Goal: Task Accomplishment & Management: Use online tool/utility

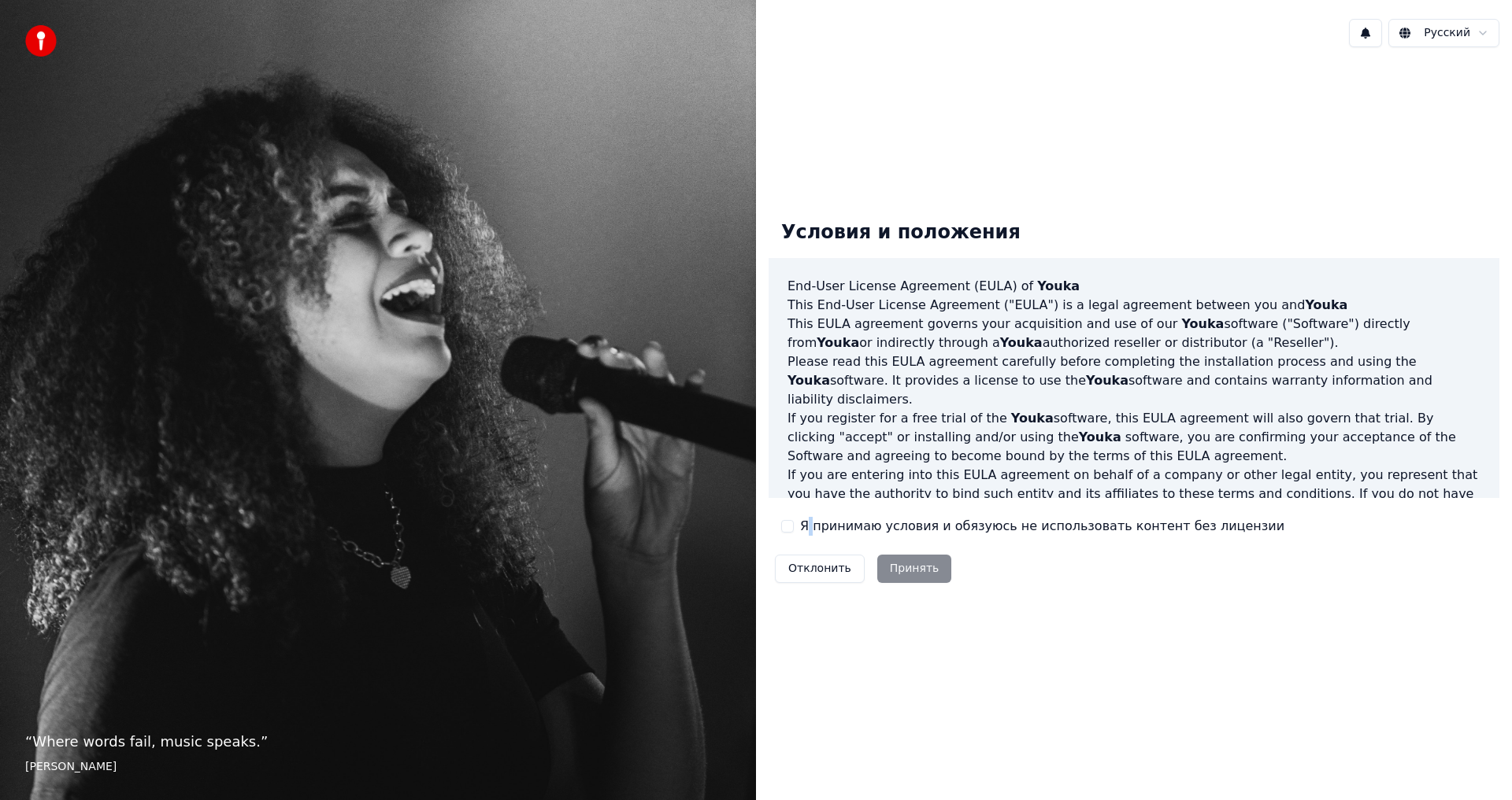
click at [806, 525] on label "Я принимаю условия и обязуюсь не использовать контент без лицензии" at bounding box center [1042, 526] width 485 height 19
click at [791, 525] on button "Я принимаю условия и обязуюсь не использовать контент без лицензии" at bounding box center [787, 526] width 13 height 13
click at [881, 573] on button "Принять" at bounding box center [914, 568] width 75 height 28
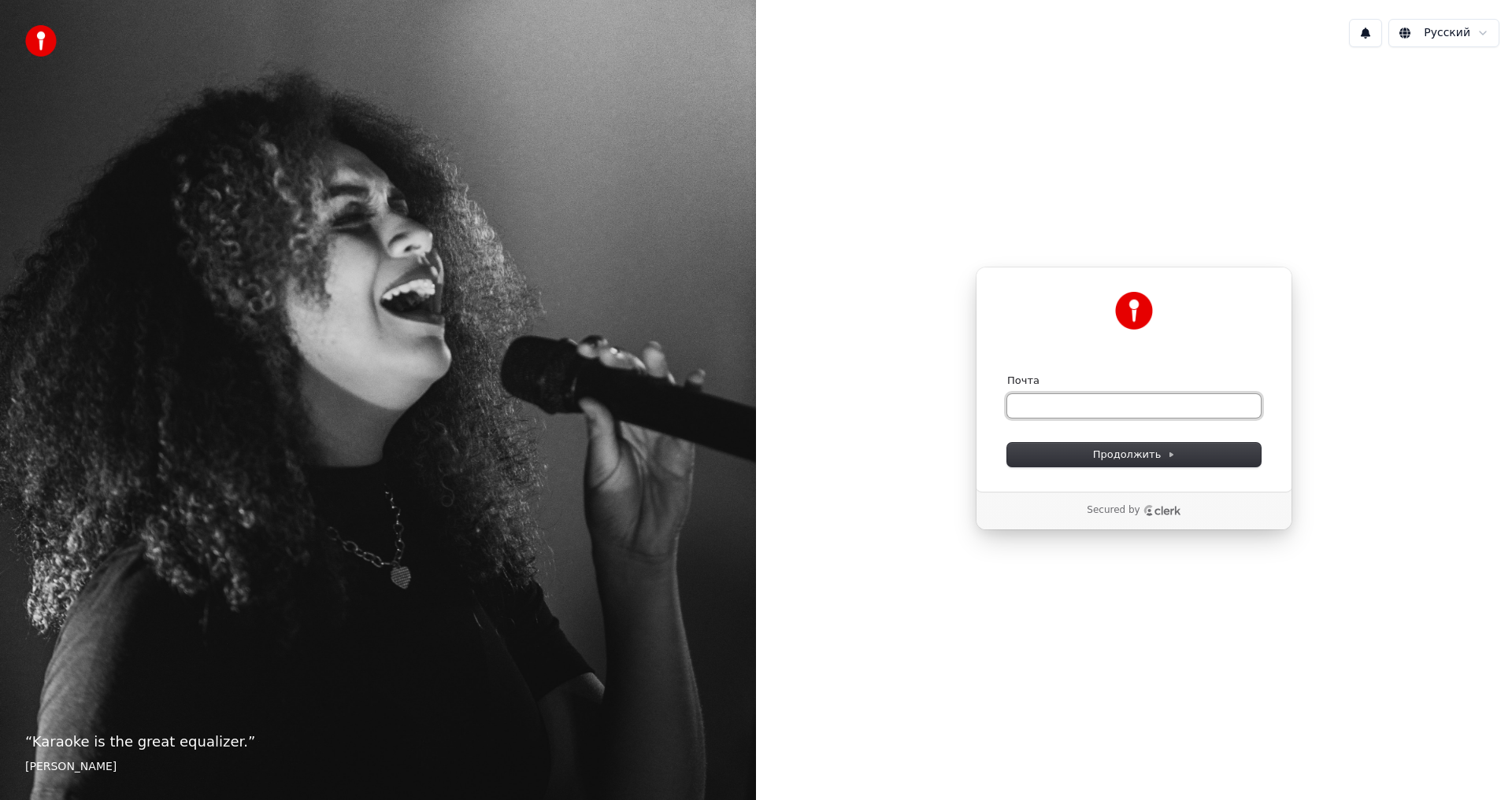
click at [1024, 407] on input "Почта" at bounding box center [1134, 406] width 253 height 23
click at [1100, 452] on span "Продолжить" at bounding box center [1134, 455] width 83 height 15
click at [1099, 411] on input "Почта" at bounding box center [1134, 406] width 253 height 23
click at [1088, 402] on input "Почта" at bounding box center [1134, 406] width 253 height 23
type input "*"
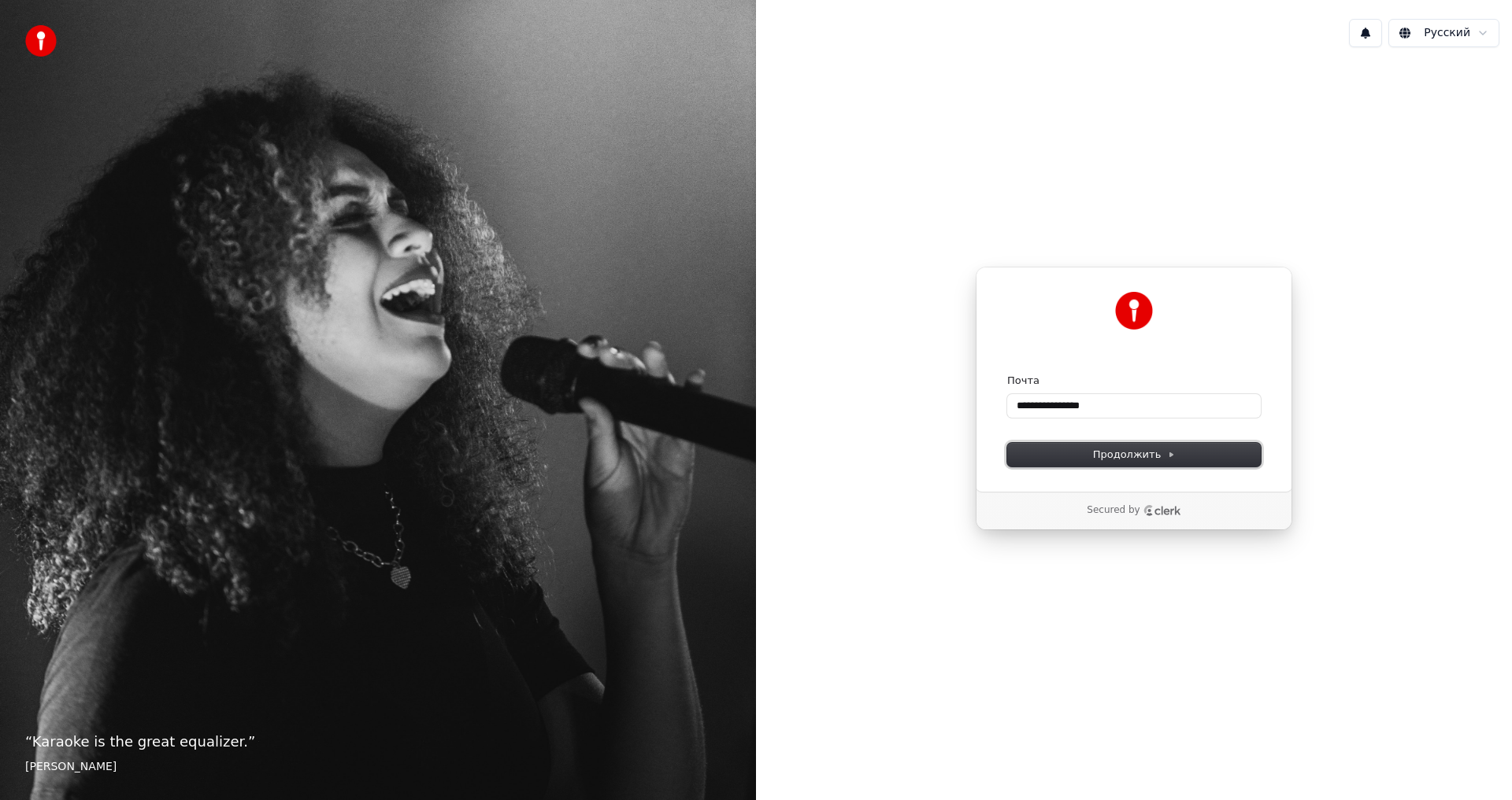
click at [1119, 456] on span "Продолжить" at bounding box center [1134, 455] width 83 height 15
type input "**********"
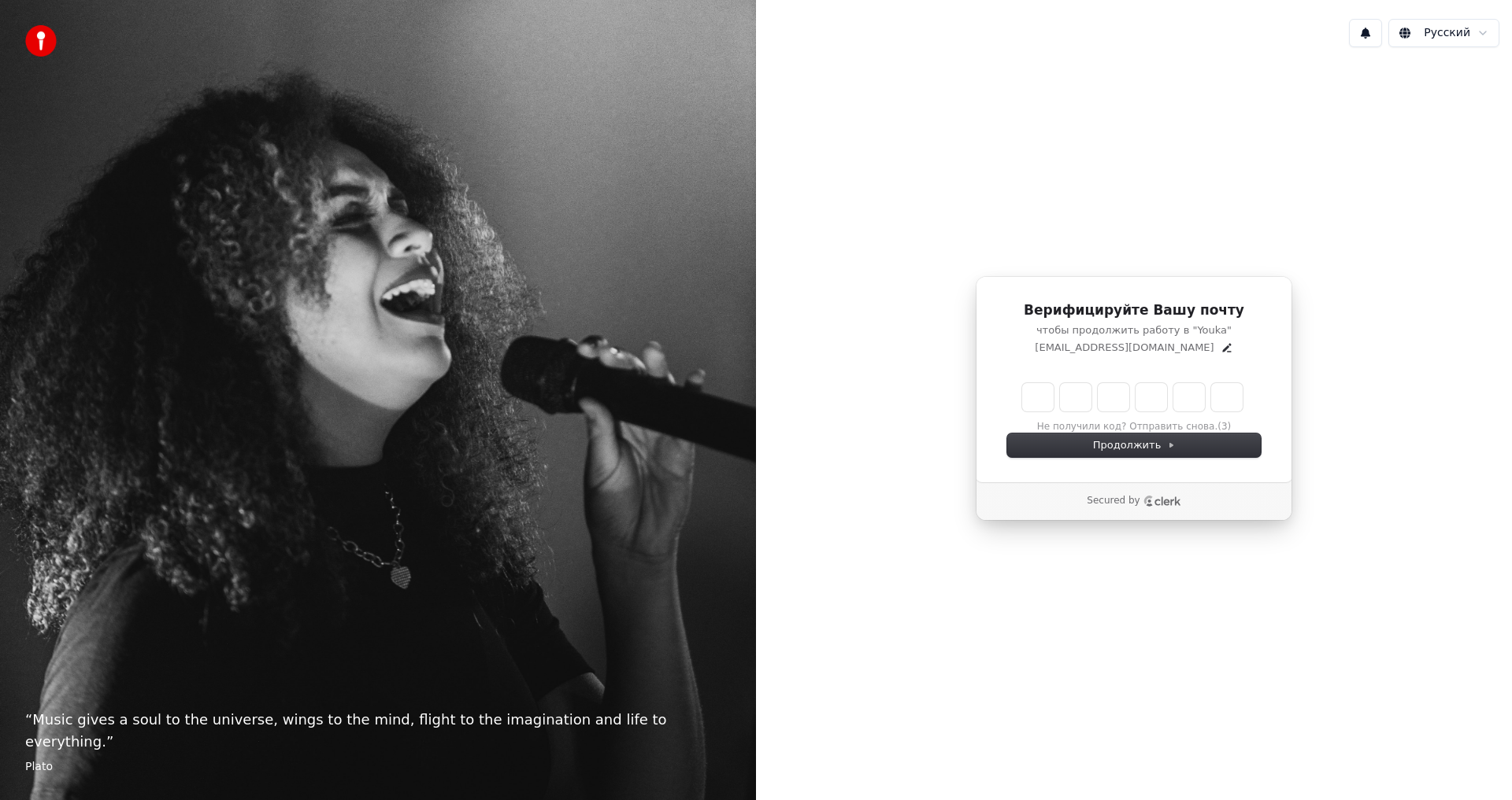
type input "******"
type input "*"
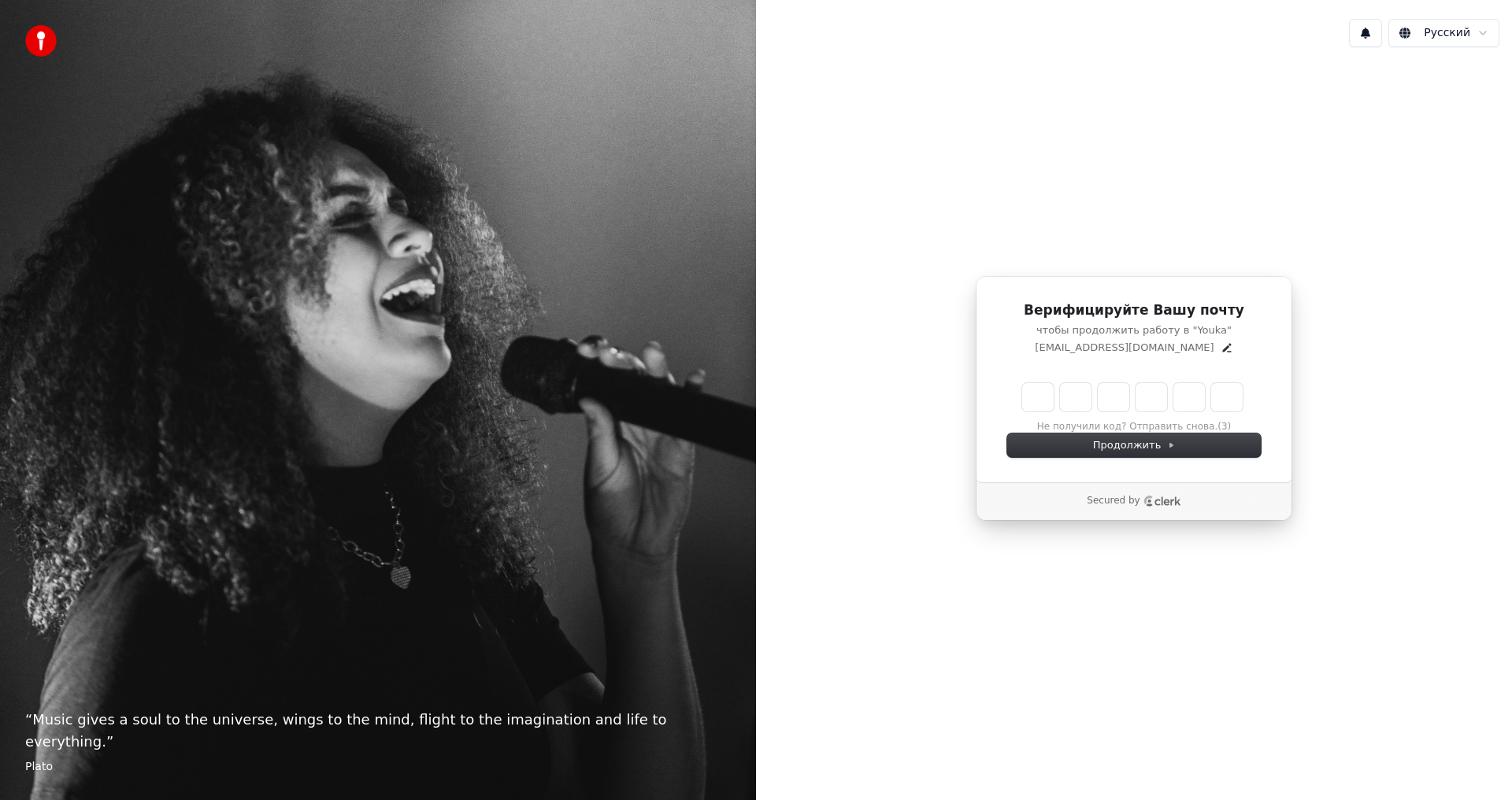
type input "*"
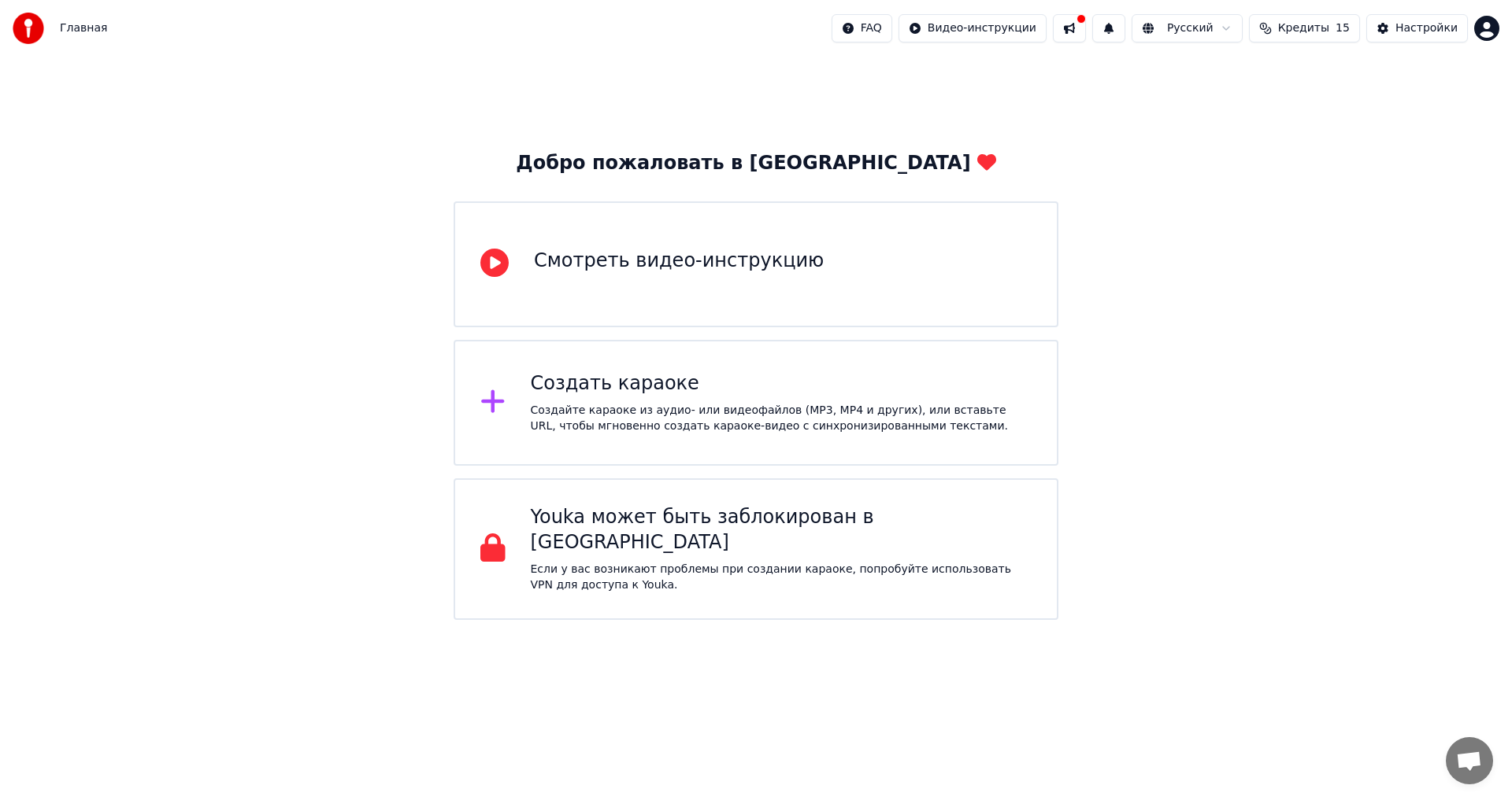
click at [522, 412] on div "Создать караоке Создайте караоке из аудио- или видеофайлов (MP3, MP4 и других),…" at bounding box center [756, 402] width 604 height 126
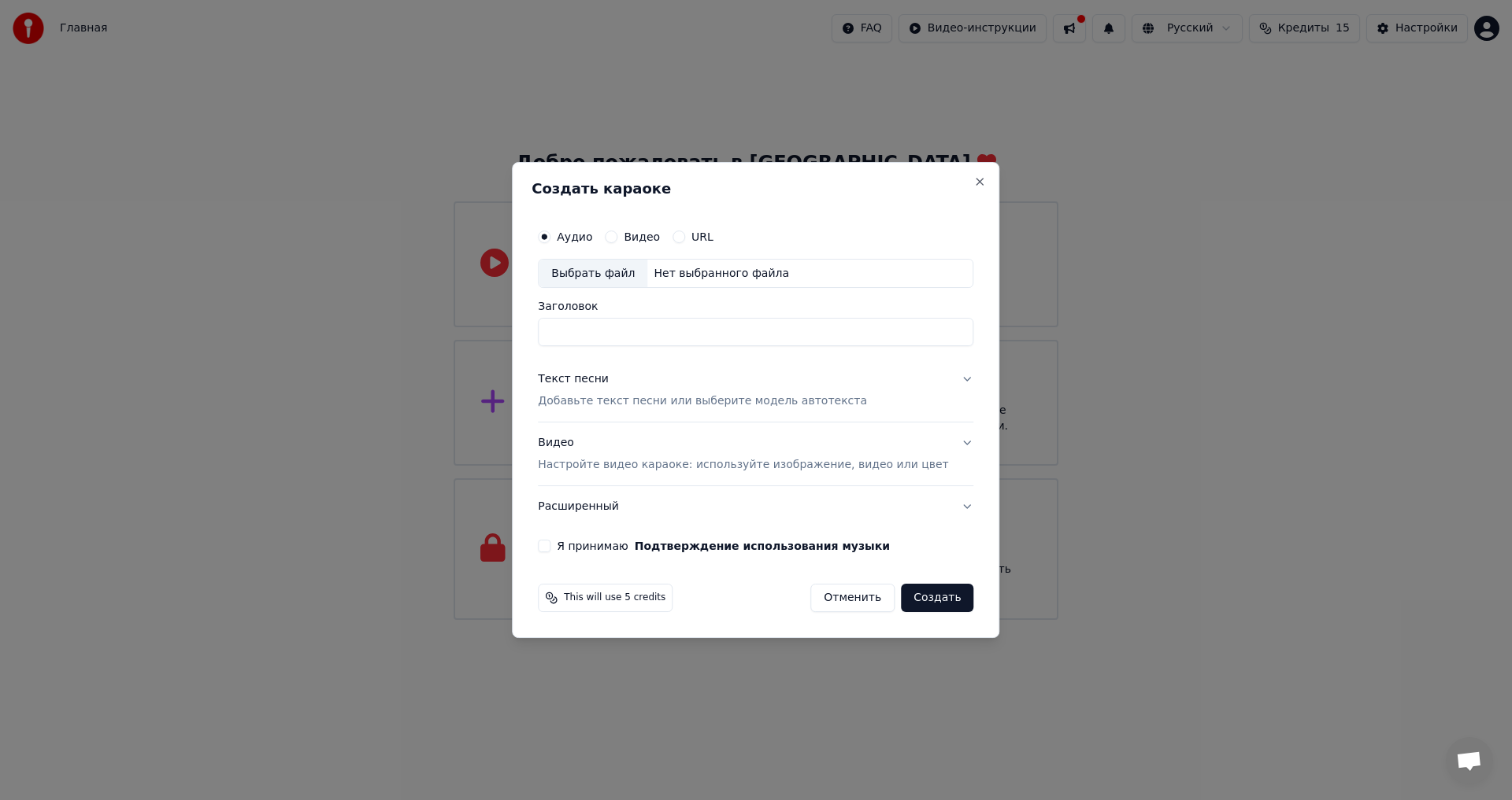
click at [638, 334] on input "Заголовок" at bounding box center [756, 332] width 436 height 28
type input "*"
type input "**********"
click at [617, 240] on button "Видео" at bounding box center [610, 237] width 13 height 13
click at [622, 272] on div "Выбрать файл" at bounding box center [592, 274] width 108 height 28
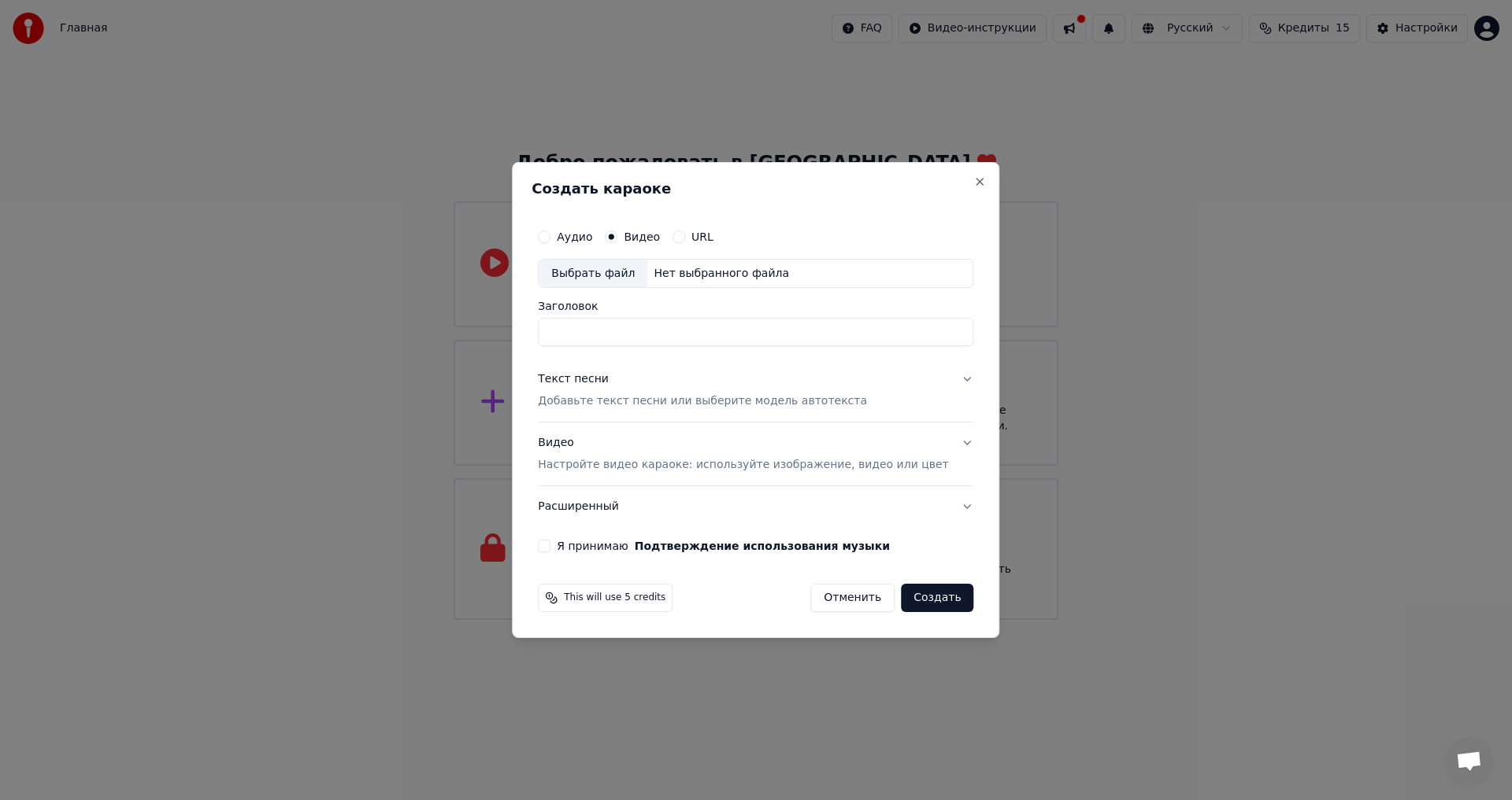
click at [686, 387] on div "Текст песни Добавьте текст песни или выберите модель автотекста" at bounding box center [703, 391] width 330 height 38
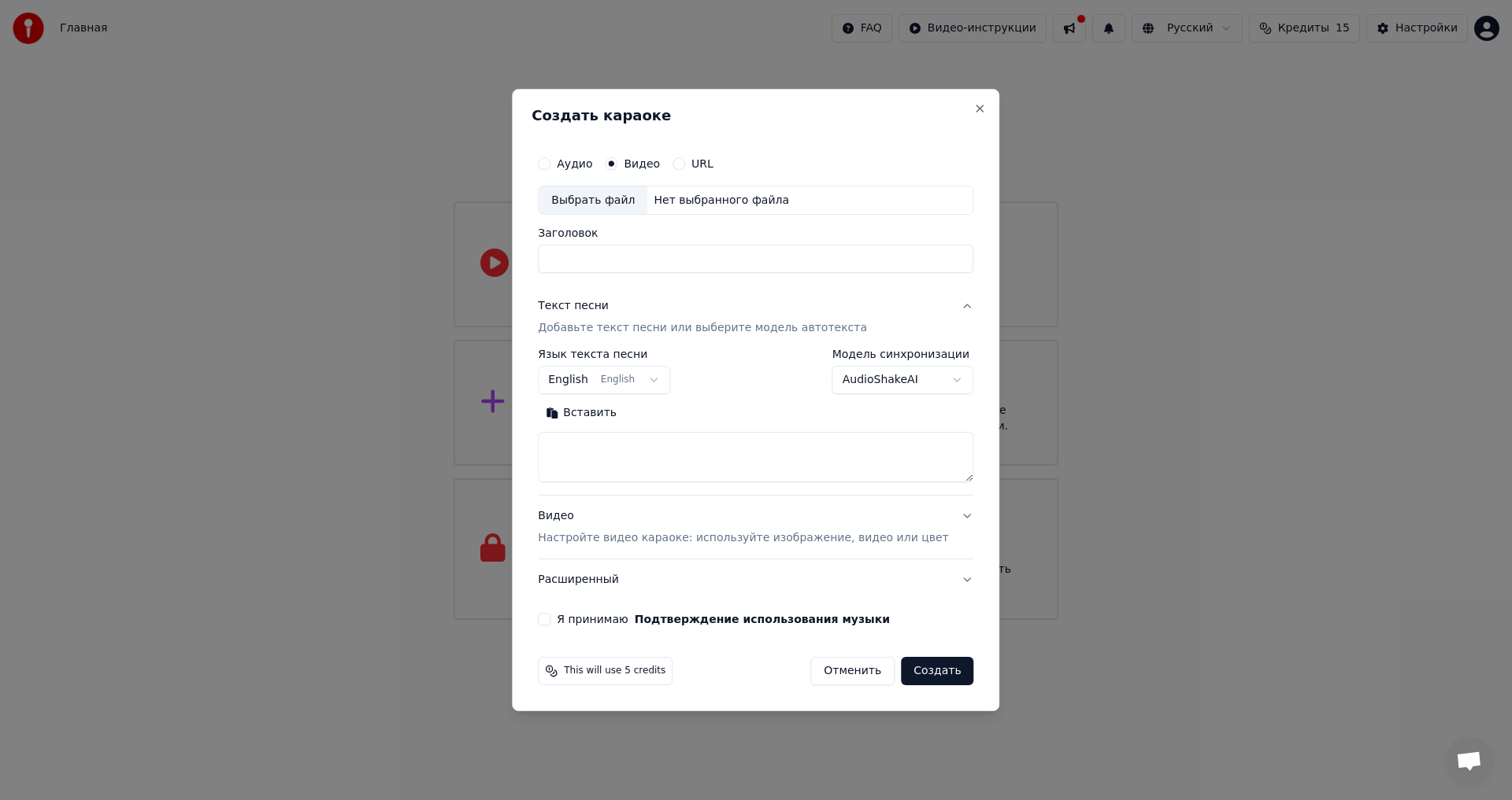
click at [789, 437] on textarea at bounding box center [756, 458] width 436 height 51
click at [663, 267] on input "Заголовок" at bounding box center [756, 259] width 436 height 28
type input "**********"
click at [812, 448] on textarea at bounding box center [756, 458] width 436 height 51
click at [755, 541] on p "Настройте видео караоке: используйте изображение, видео или цвет" at bounding box center [743, 538] width 410 height 16
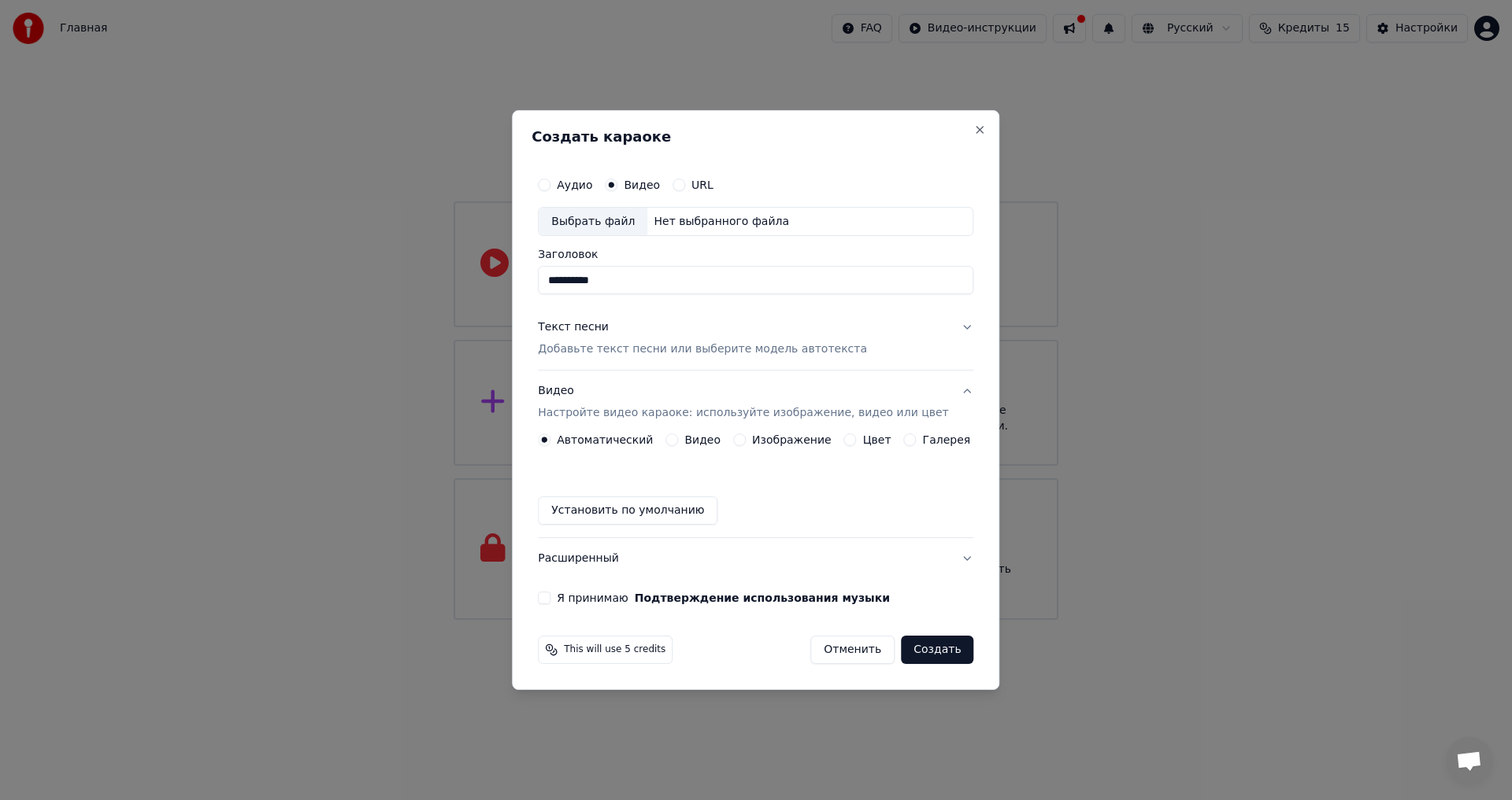
click at [616, 421] on p "Настройте видео караоке: используйте изображение, видео или цвет" at bounding box center [743, 413] width 410 height 16
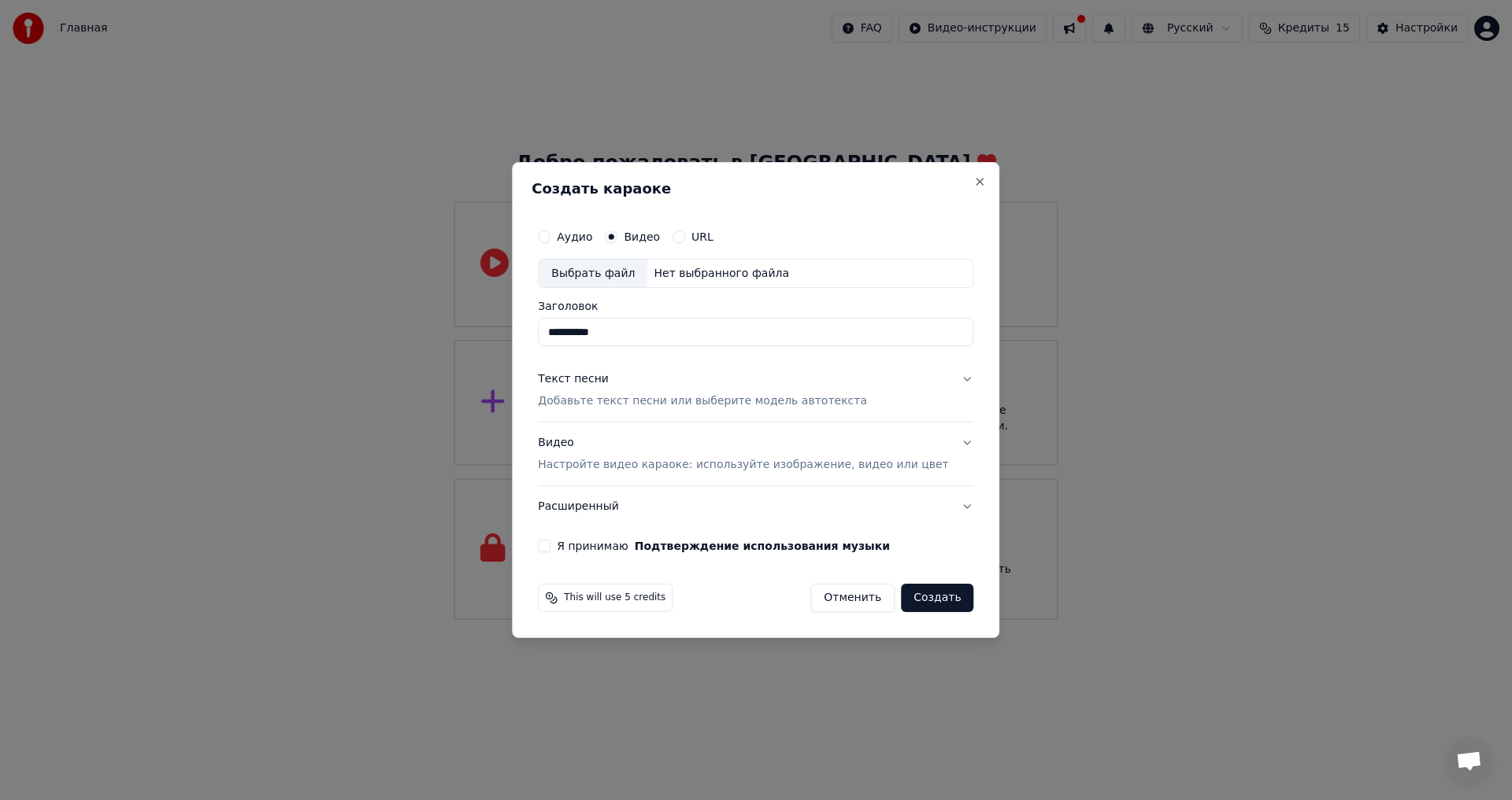
click at [551, 546] on button "Я принимаю Подтверждение использования музыки" at bounding box center [544, 546] width 13 height 13
click at [634, 410] on button "Текст песни Добавьте текст песни или выберите модель автотекста" at bounding box center [756, 391] width 436 height 63
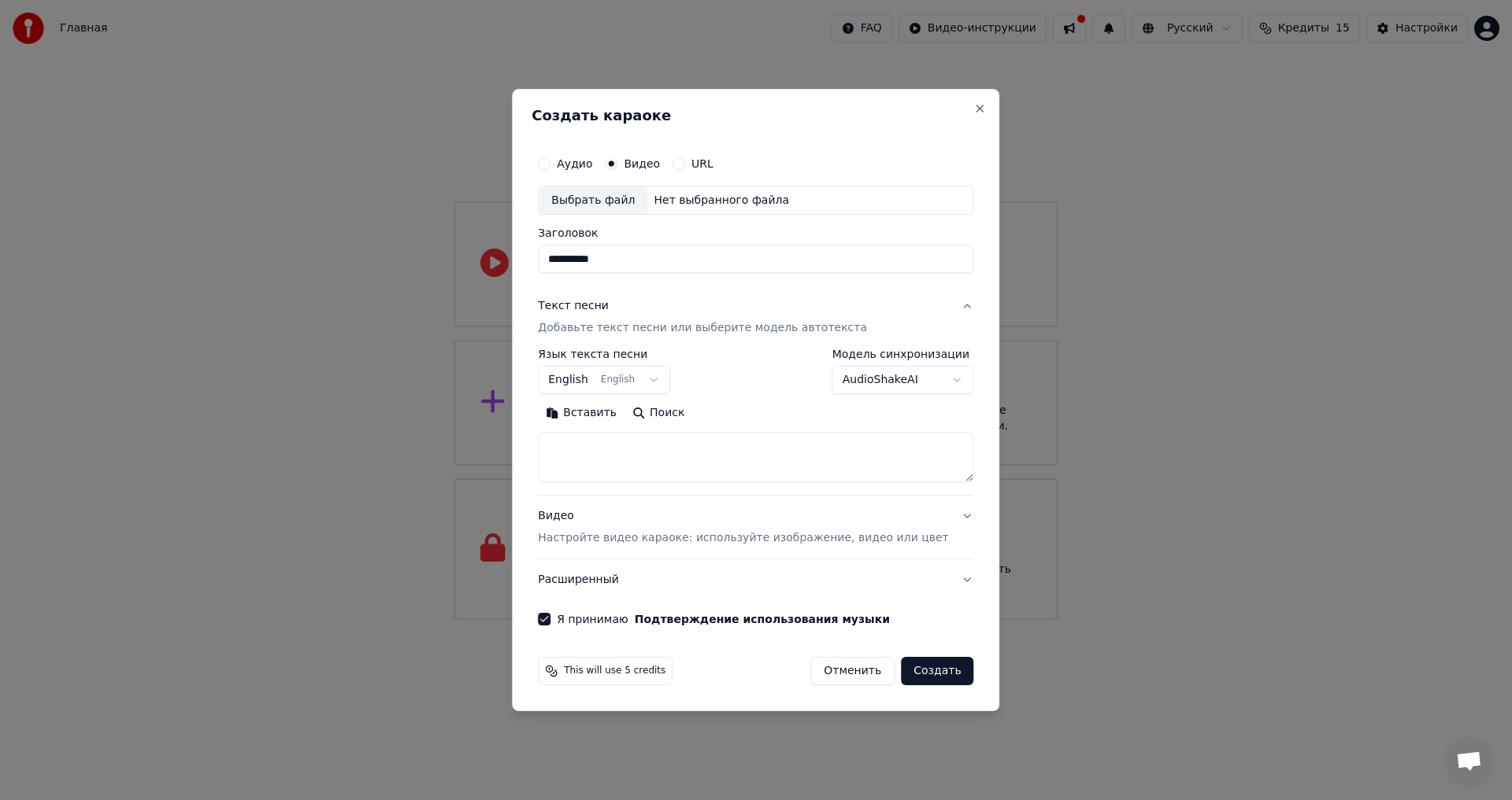
click at [629, 205] on div "Выбрать файл" at bounding box center [592, 200] width 108 height 28
click at [583, 451] on textarea at bounding box center [756, 458] width 436 height 51
paste textarea "**********"
type textarea "**********"
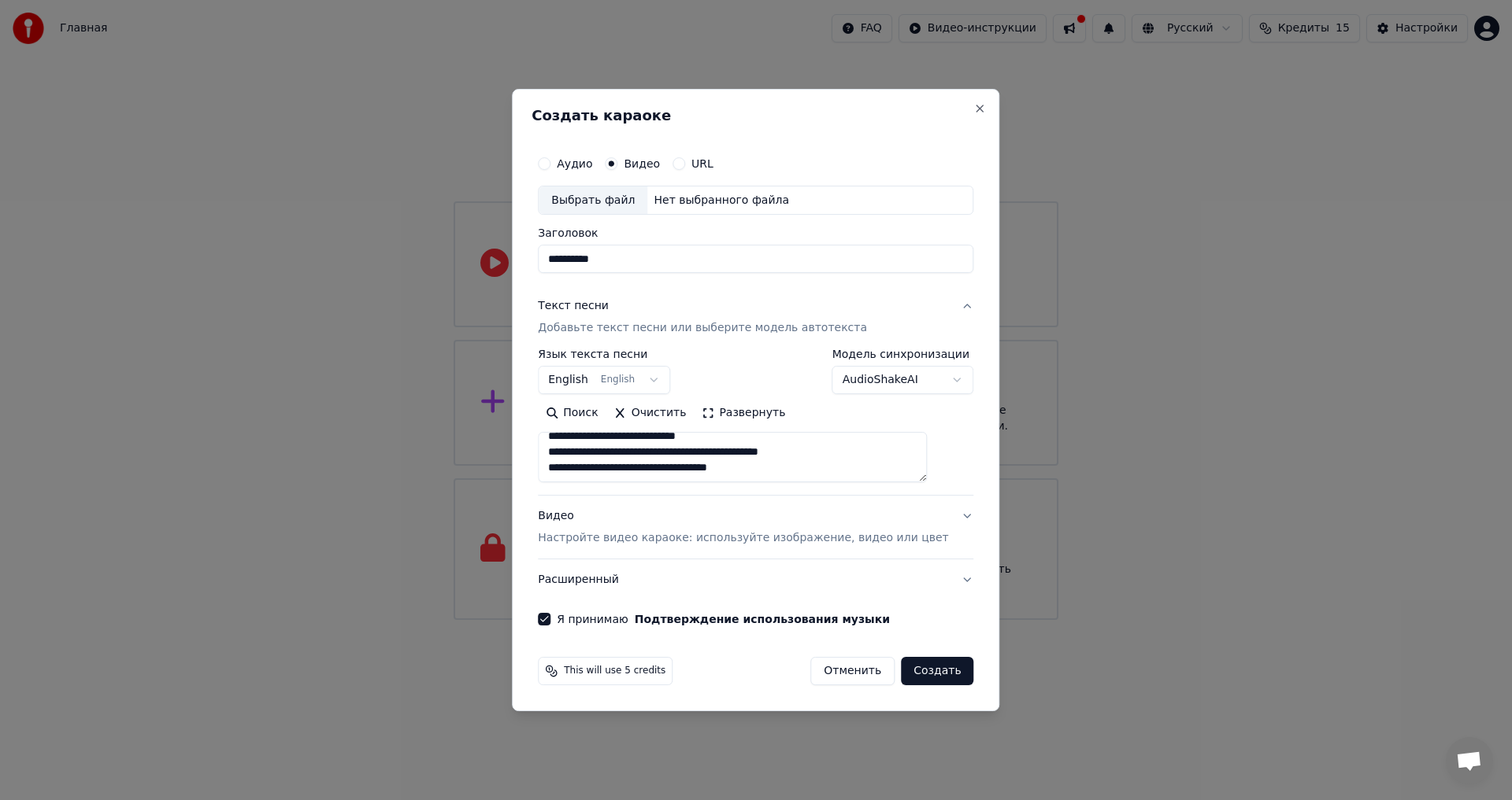
click at [630, 311] on div "Текст песни Добавьте текст песни или выберите модель автотекста" at bounding box center [703, 318] width 330 height 38
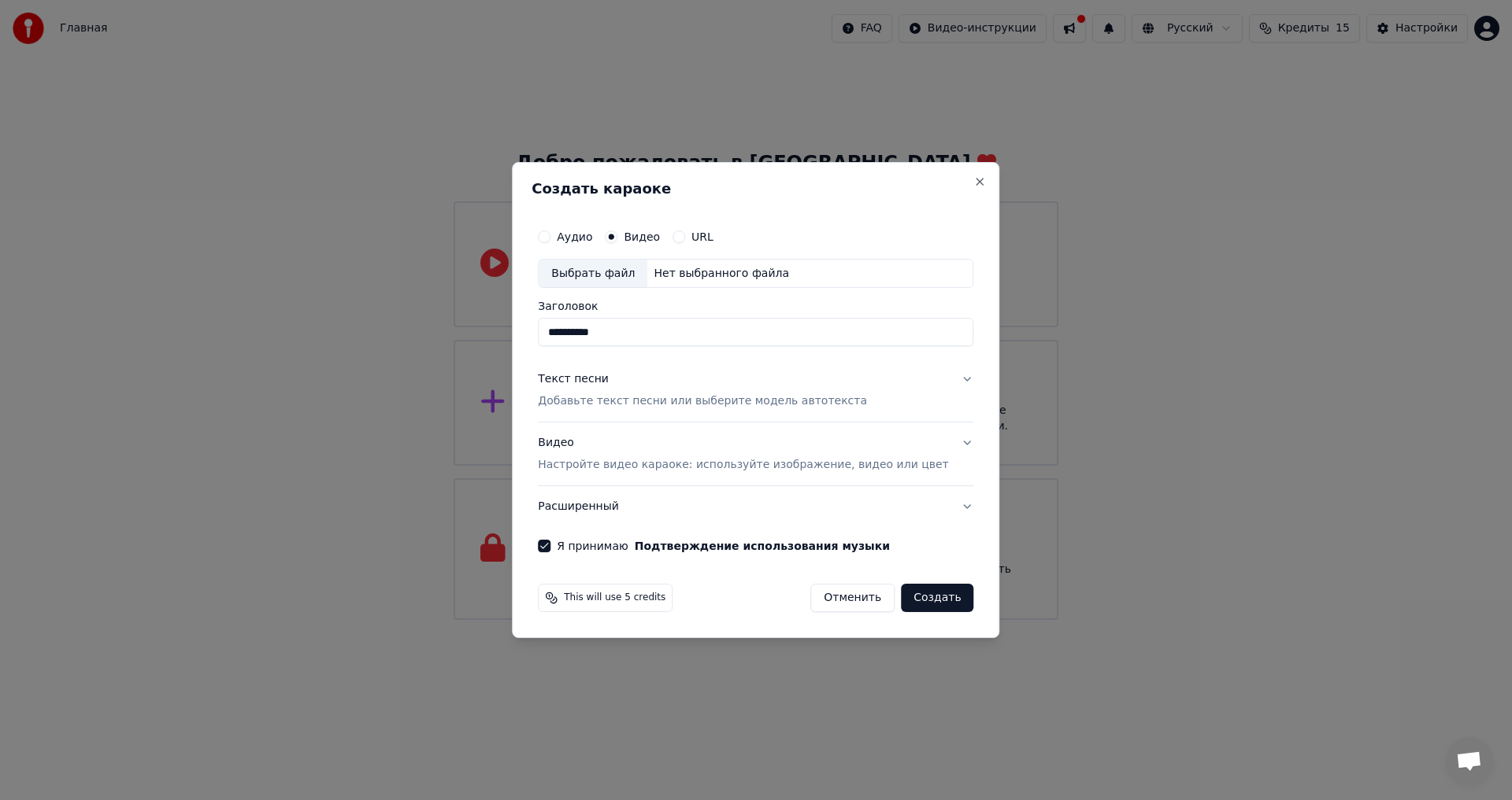
click at [600, 277] on div "Выбрать файл" at bounding box center [592, 274] width 108 height 28
click at [551, 236] on button "Аудио" at bounding box center [544, 237] width 13 height 13
click at [596, 263] on div "Выбрать файл" at bounding box center [592, 274] width 108 height 28
type input "**********"
click at [657, 393] on div "Текст песни Добавьте текст песни или выберите модель автотекста" at bounding box center [703, 391] width 330 height 38
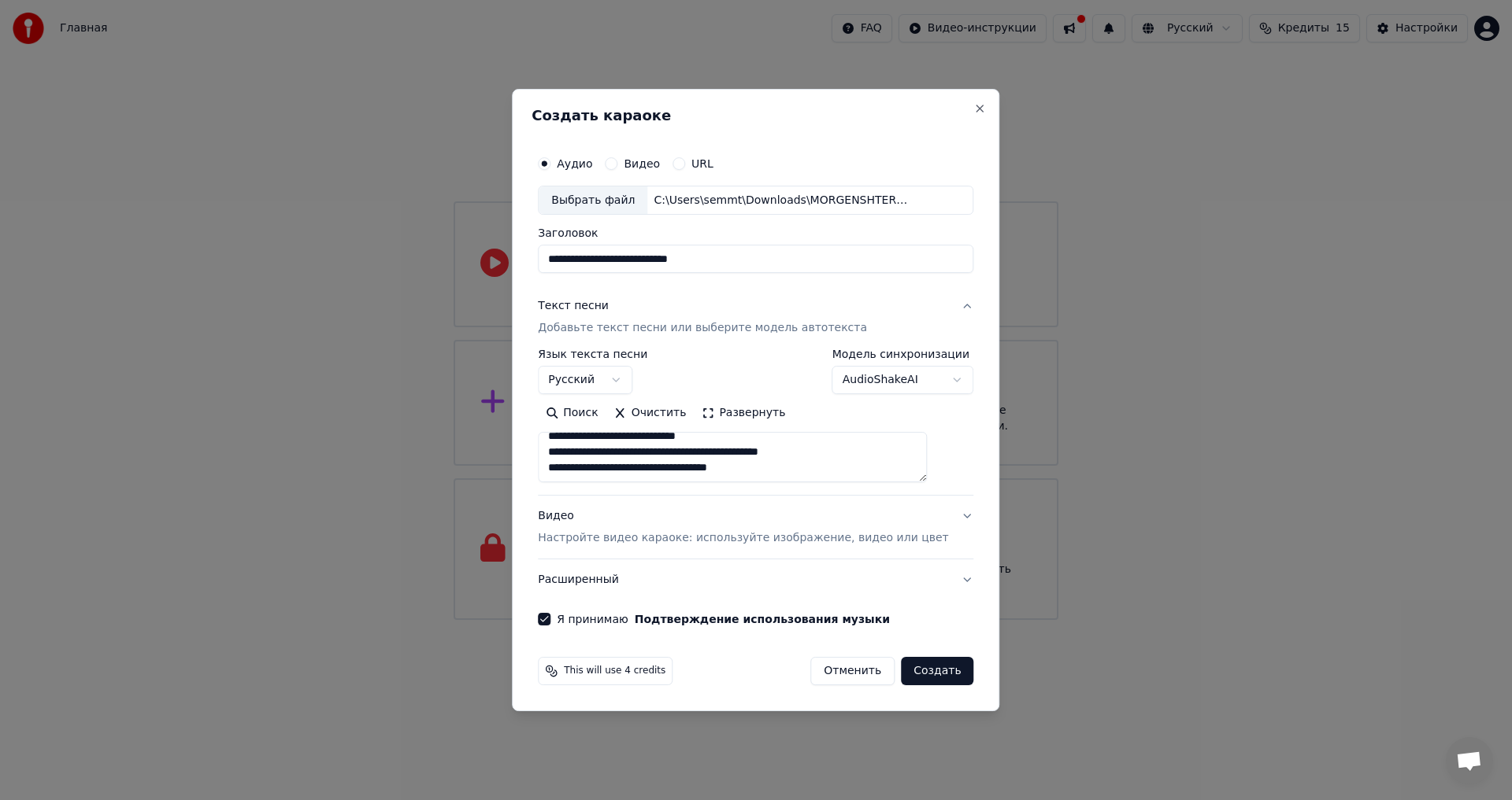
drag, startPoint x: 893, startPoint y: 571, endPoint x: 892, endPoint y: 559, distance: 12.0
click at [893, 569] on button "Расширенный" at bounding box center [756, 580] width 436 height 41
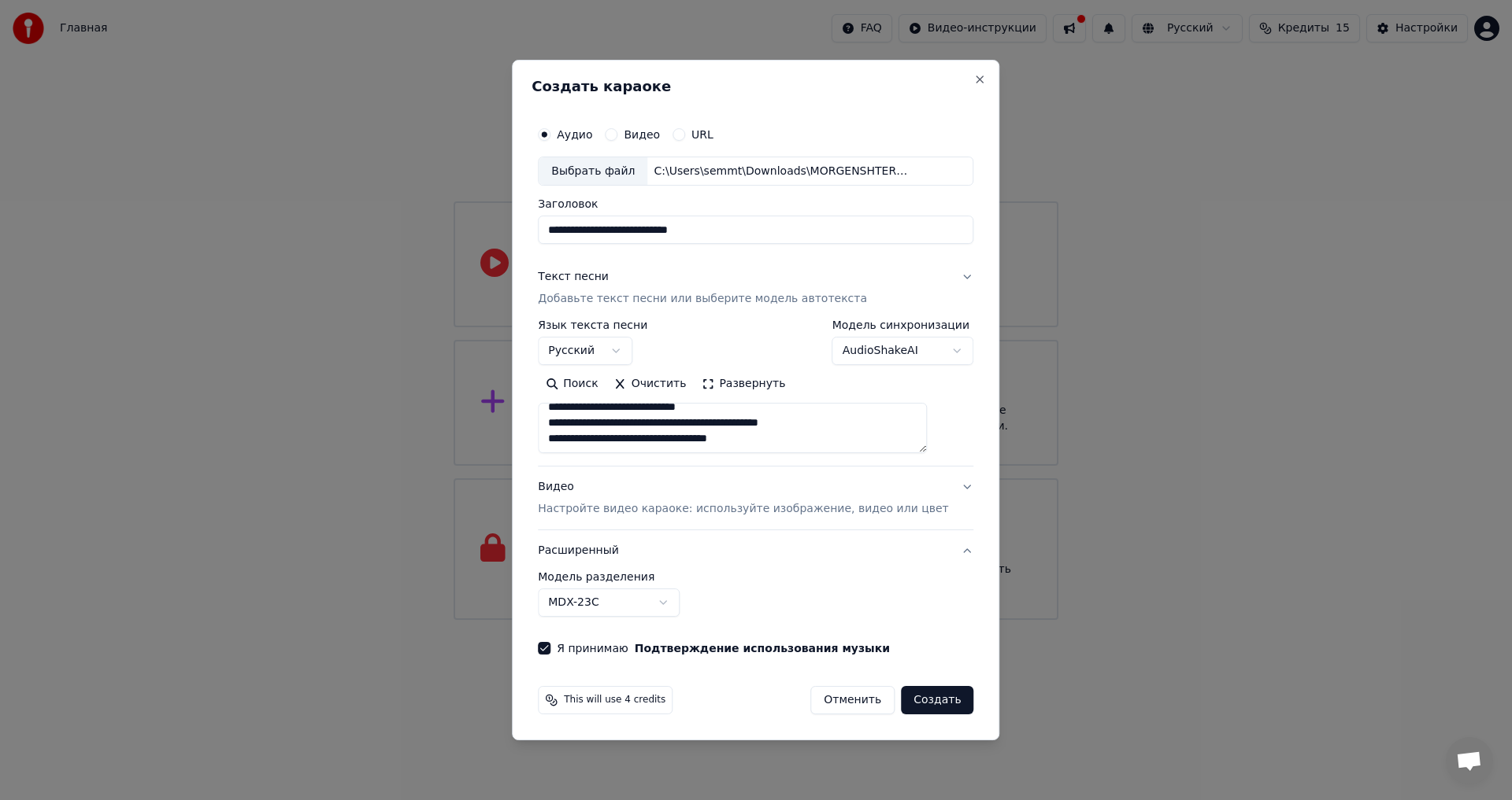
click at [886, 571] on div "**********" at bounding box center [756, 593] width 436 height 46
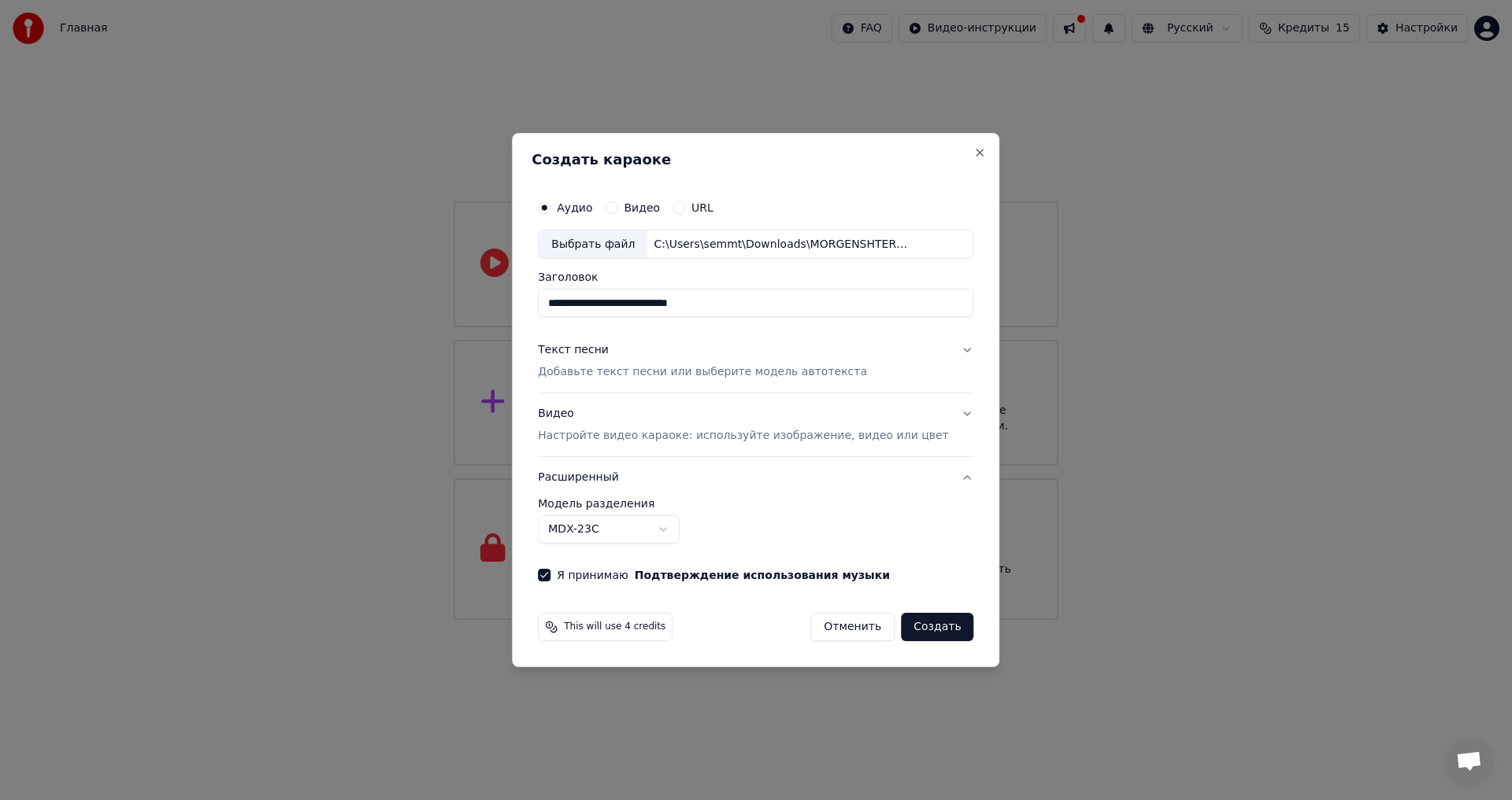
click at [939, 423] on button "Видео Настройте видео караоке: используйте изображение, видео или цвет" at bounding box center [756, 426] width 436 height 63
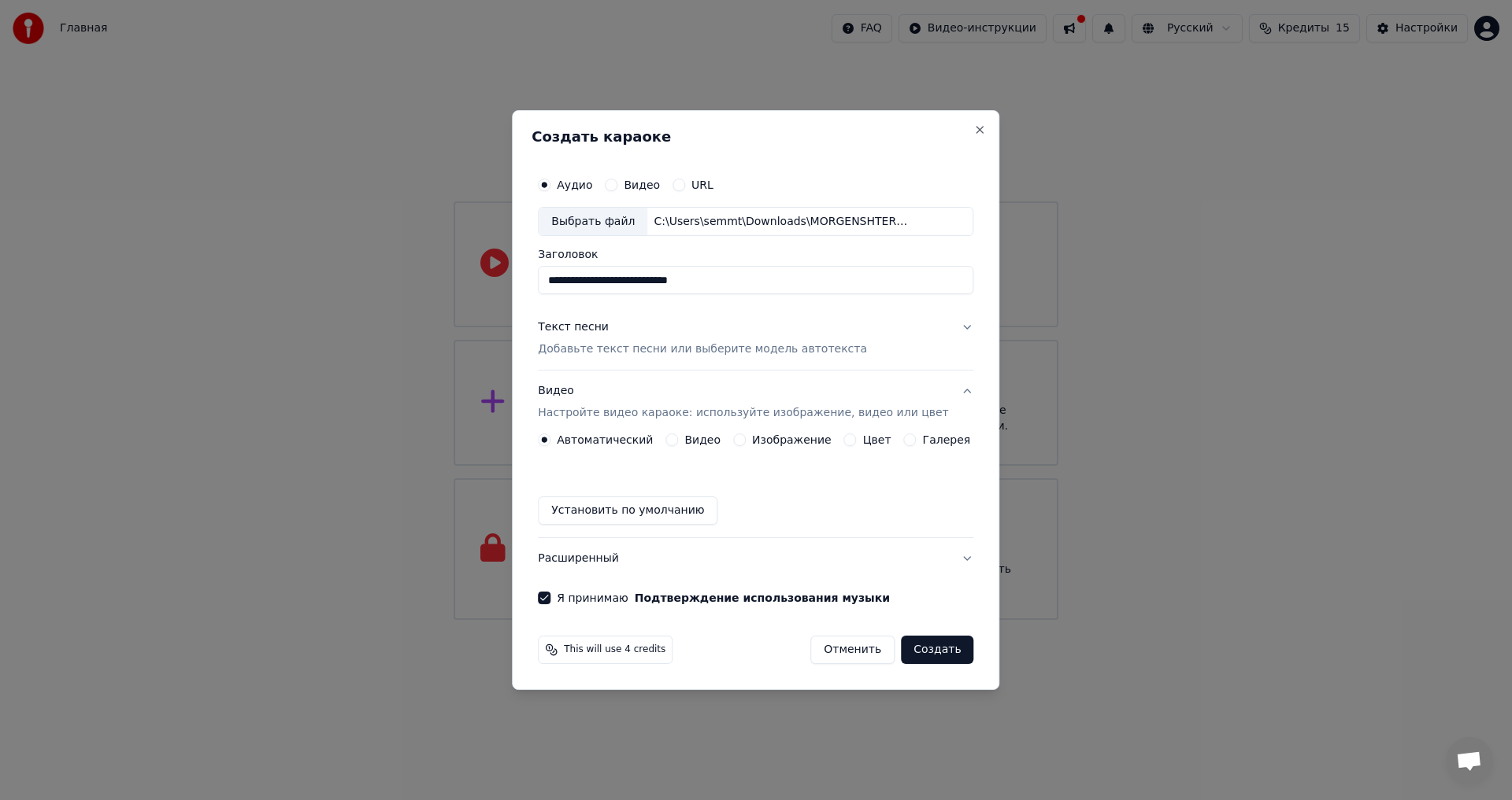
click at [759, 441] on label "Изображение" at bounding box center [792, 439] width 80 height 11
click at [746, 441] on button "Изображение" at bounding box center [739, 439] width 13 height 13
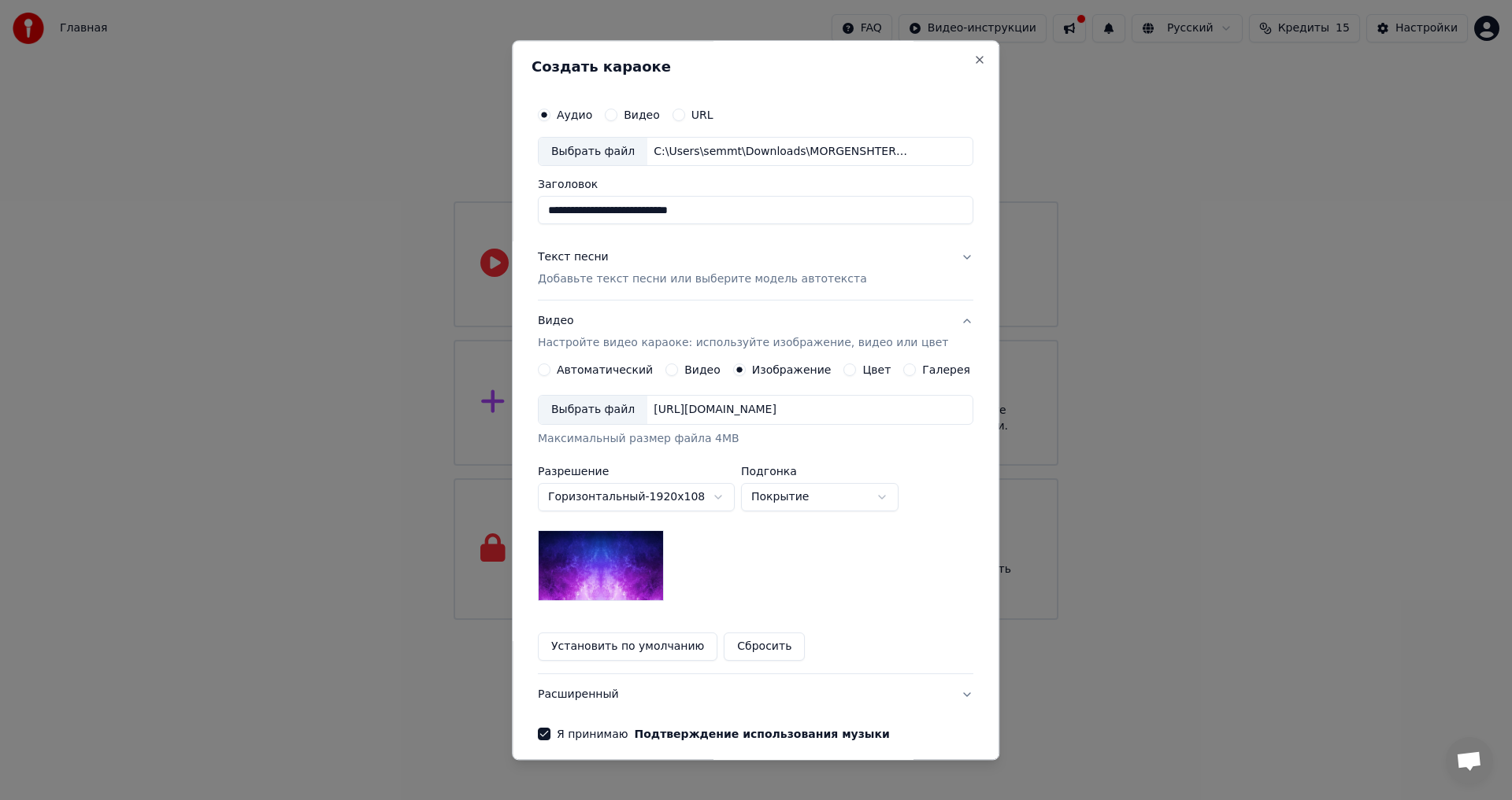
click at [793, 503] on body "**********" at bounding box center [756, 310] width 1512 height 620
click at [792, 503] on body "**********" at bounding box center [756, 310] width 1512 height 620
click at [649, 652] on button "Установить по умолчанию" at bounding box center [628, 647] width 179 height 28
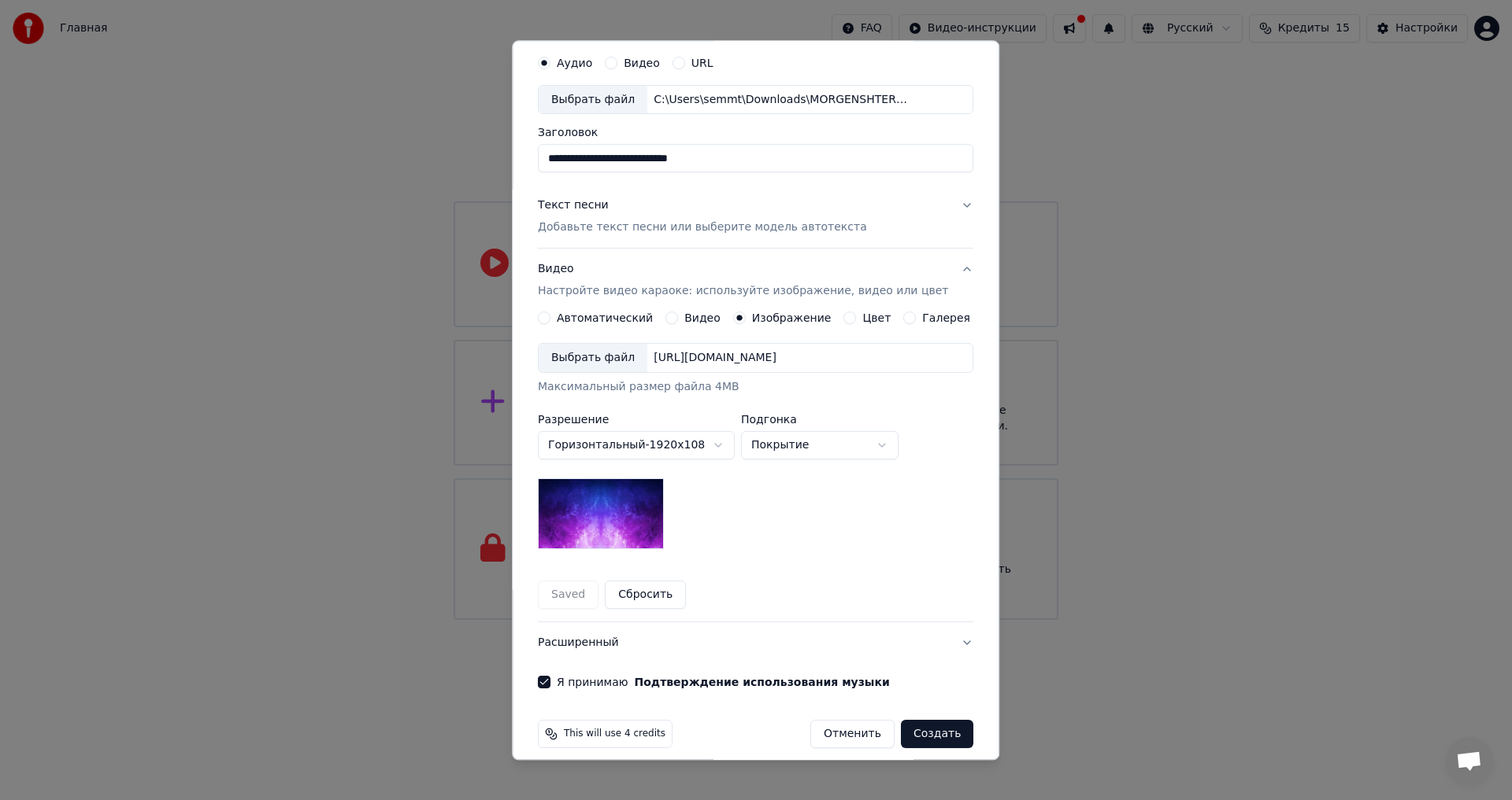
scroll to position [66, 0]
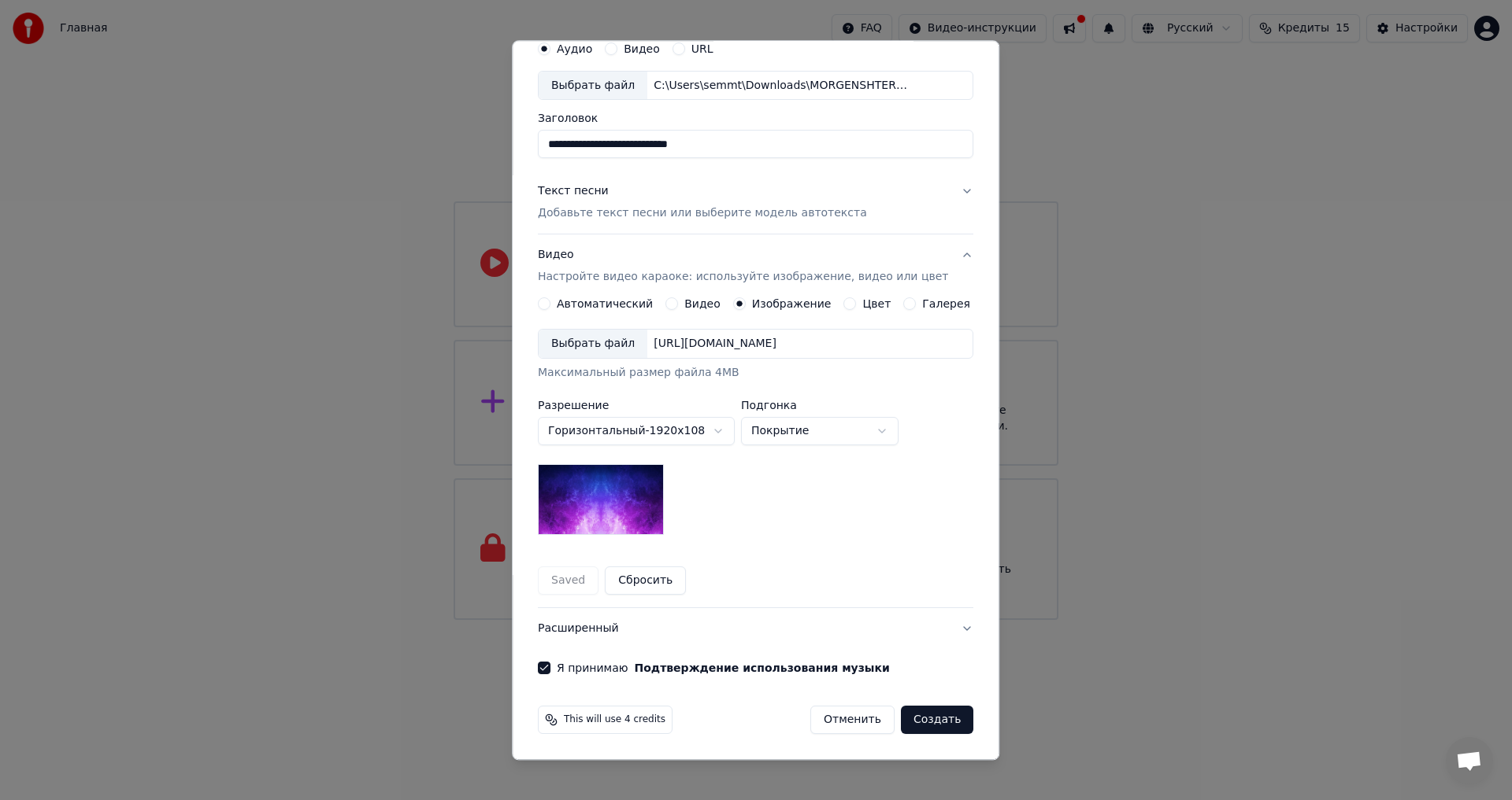
click at [932, 719] on button "Создать" at bounding box center [937, 720] width 72 height 28
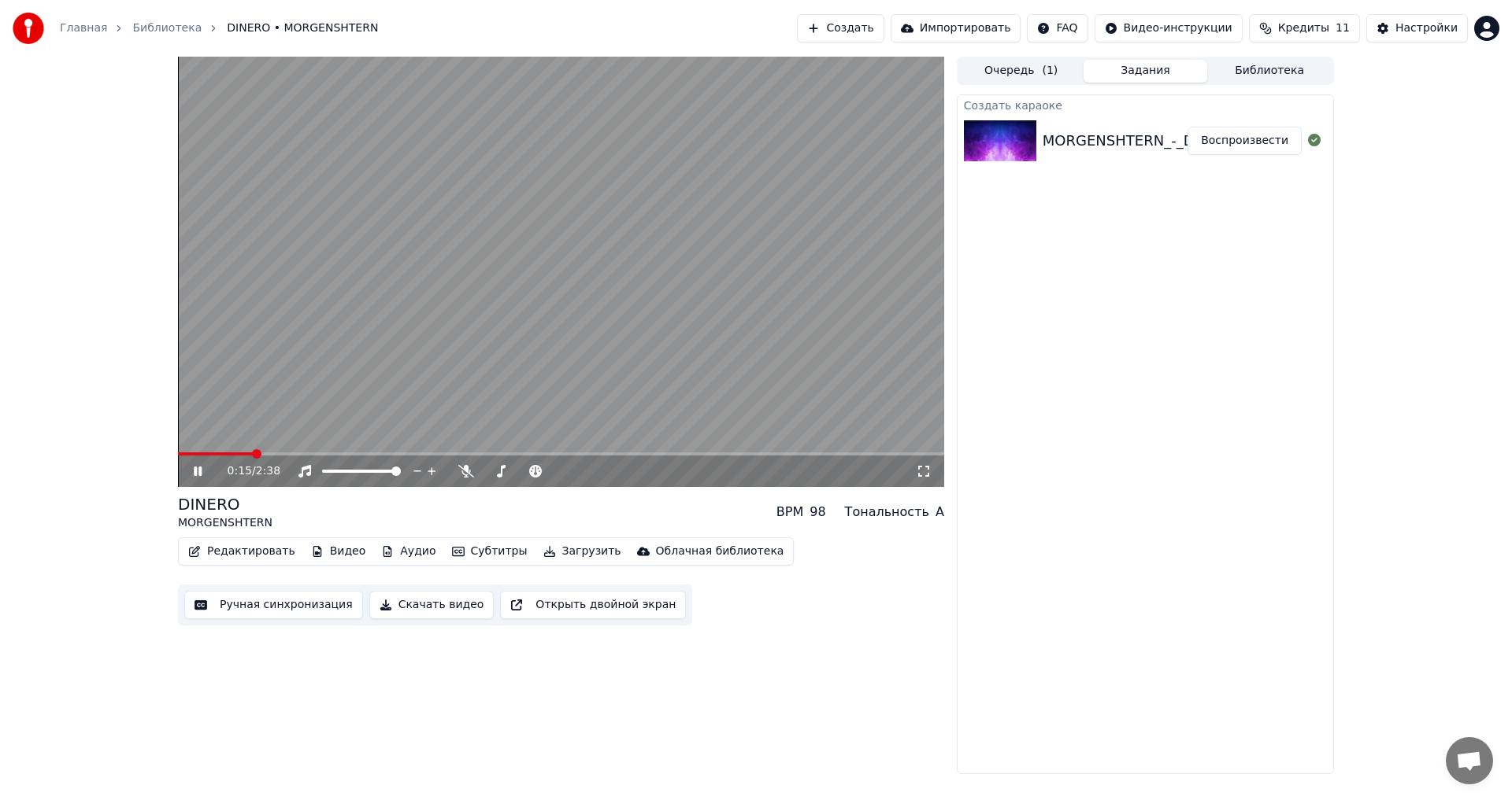
click at [317, 451] on video at bounding box center [562, 272] width 766 height 431
click at [334, 453] on span at bounding box center [562, 453] width 766 height 3
click at [205, 476] on icon at bounding box center [209, 471] width 37 height 13
click at [194, 453] on span at bounding box center [198, 453] width 39 height 3
click at [178, 456] on span at bounding box center [562, 453] width 766 height 3
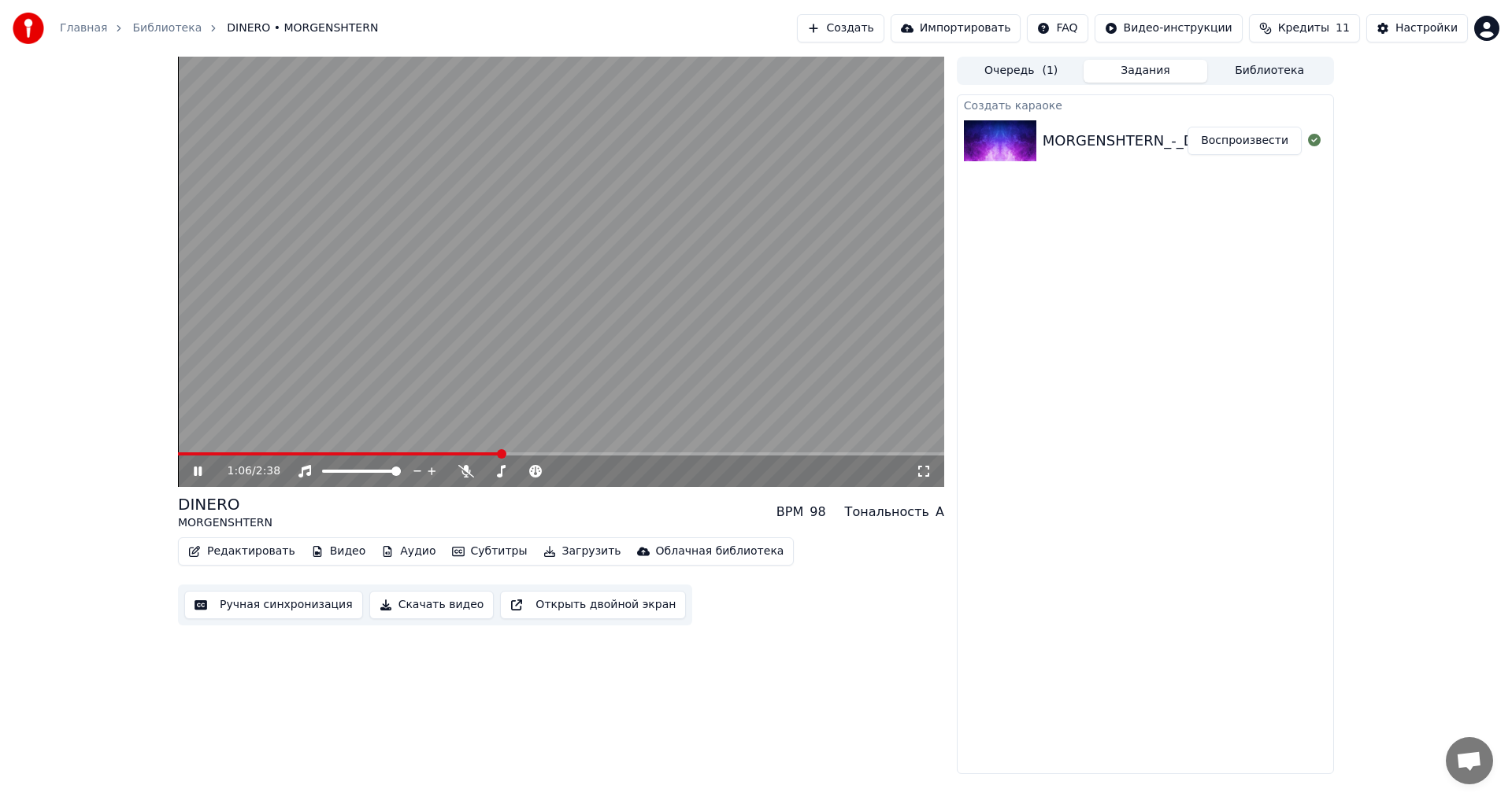
click at [202, 461] on div "1:06 / 2:38" at bounding box center [562, 472] width 766 height 31
click at [203, 471] on icon at bounding box center [209, 471] width 37 height 13
